Goal: Communication & Community: Answer question/provide support

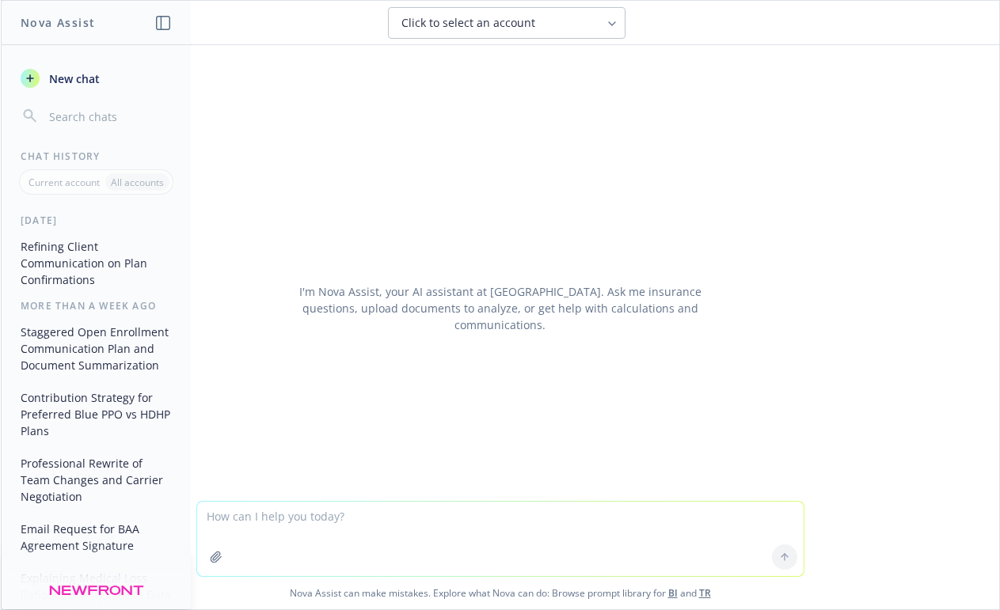
click at [457, 522] on textarea at bounding box center [500, 539] width 606 height 74
type textarea "Can you write this better? If you offer a GLP-1 HRA the medical rates will not …"
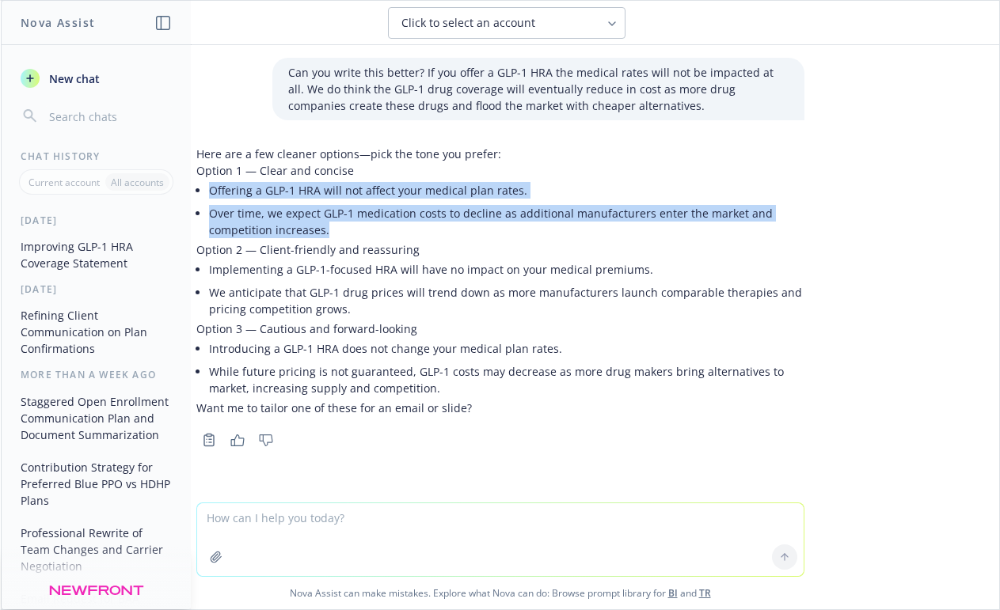
drag, startPoint x: 343, startPoint y: 226, endPoint x: 200, endPoint y: 188, distance: 147.5
click at [200, 188] on div "Here are a few cleaner options—pick the tone you prefer: Option 1 — Clear and c…" at bounding box center [500, 281] width 608 height 271
copy ul "Offering a GLP-1 HRA will not affect your medical plan rates. Over time, we exp…"
